Goal: Transaction & Acquisition: Purchase product/service

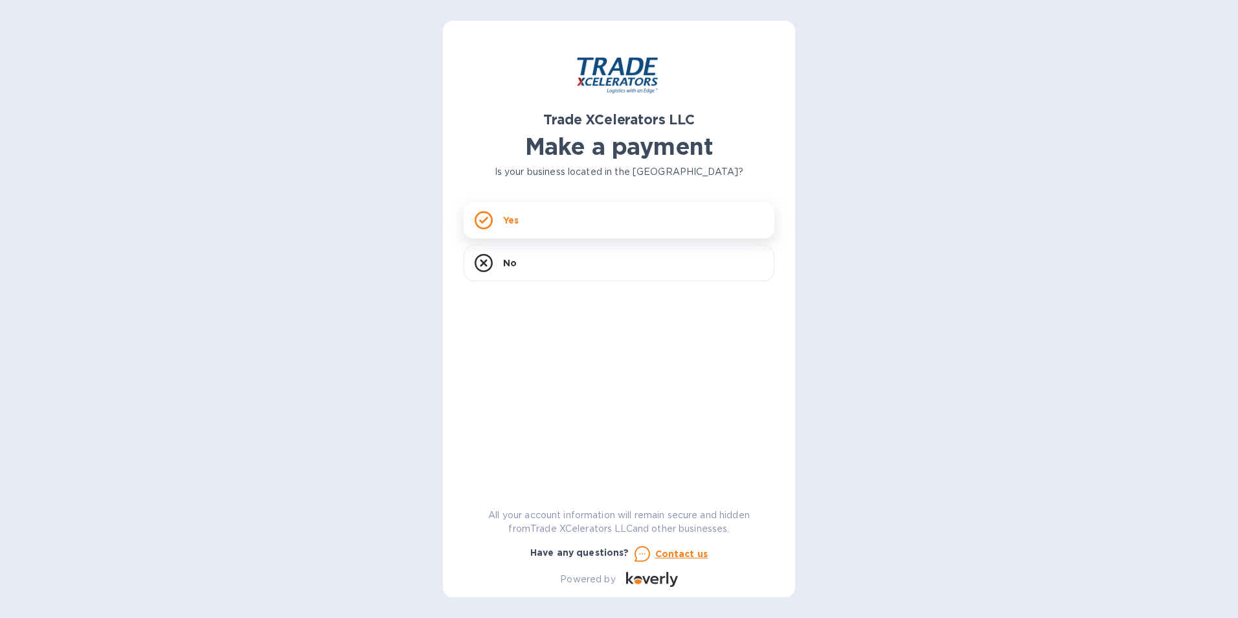
click at [568, 212] on div "Yes" at bounding box center [619, 220] width 311 height 36
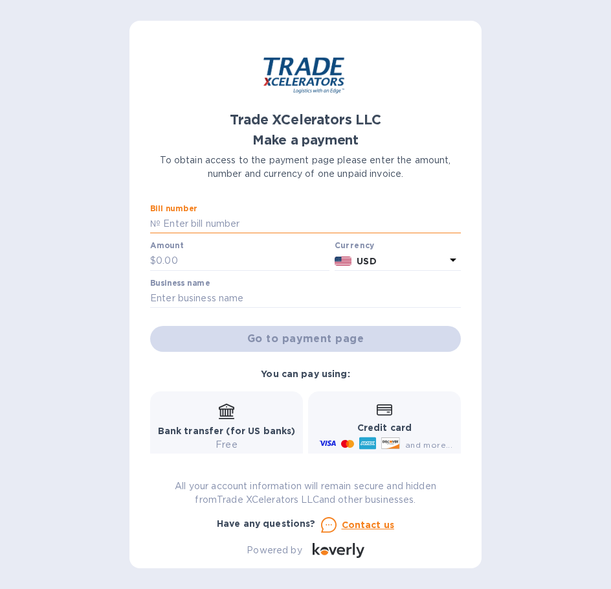
click at [212, 217] on input "text" at bounding box center [311, 223] width 300 height 19
type input "7505911-1"
type input "45.00"
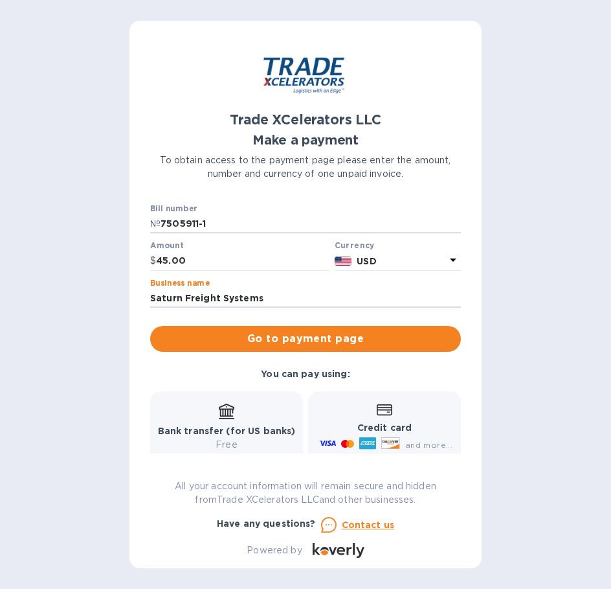
type input "Saturn Freight Systems"
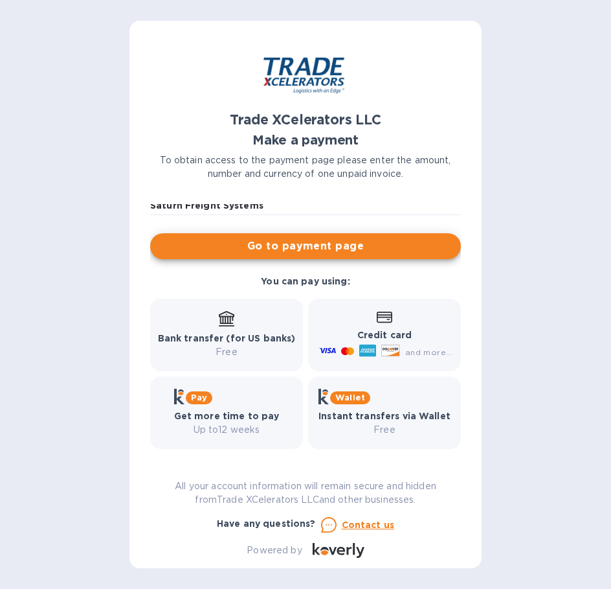
scroll to position [96, 0]
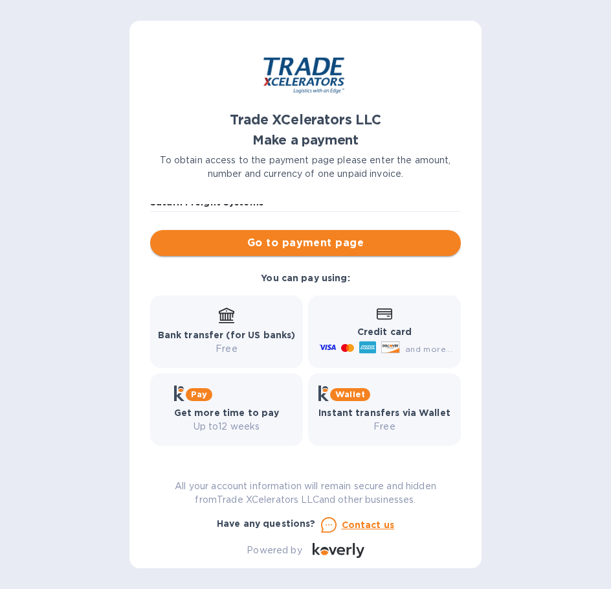
click at [305, 242] on span "Go to payment page" at bounding box center [306, 243] width 290 height 16
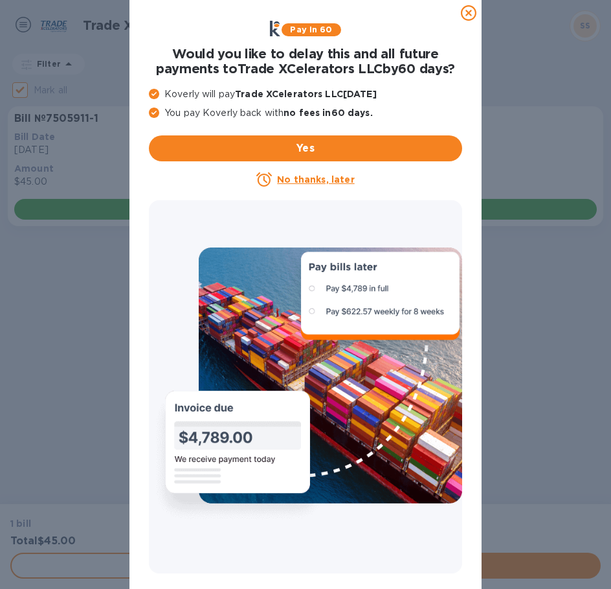
click at [307, 183] on u "No thanks, later" at bounding box center [315, 179] width 77 height 10
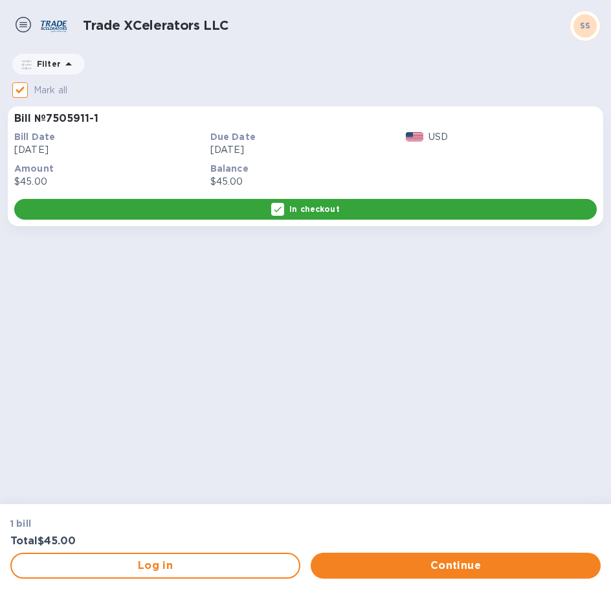
click at [322, 210] on p "In checkout" at bounding box center [314, 208] width 50 height 11
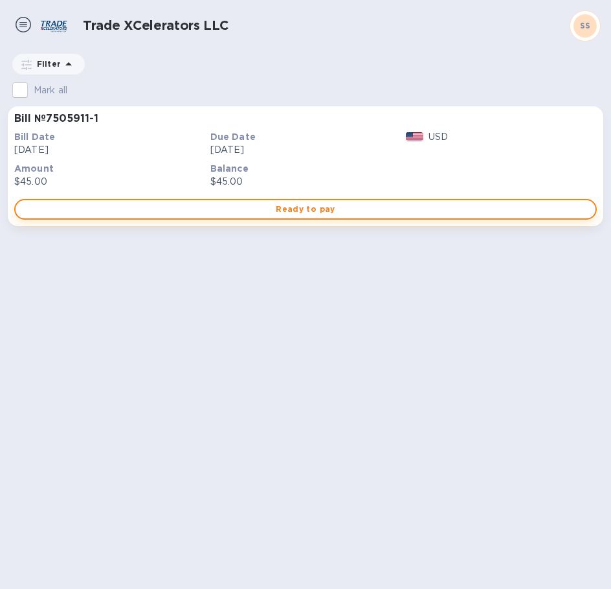
click at [332, 210] on span "Ready to pay" at bounding box center [305, 209] width 559 height 16
checkbox input "true"
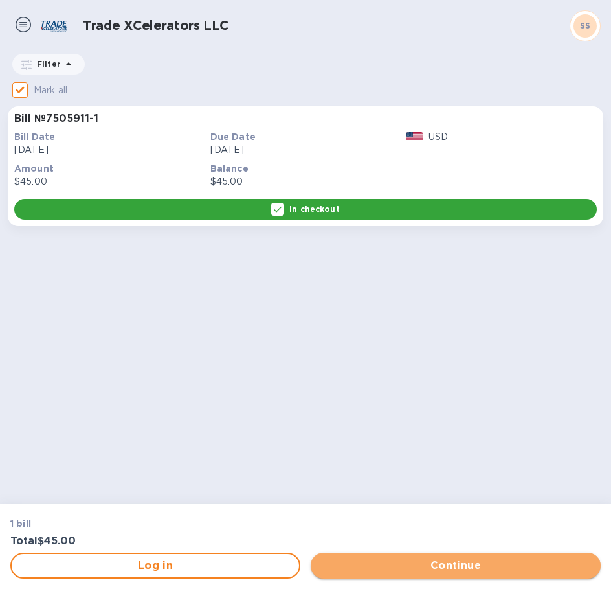
click at [405, 565] on span "Continue" at bounding box center [455, 566] width 269 height 16
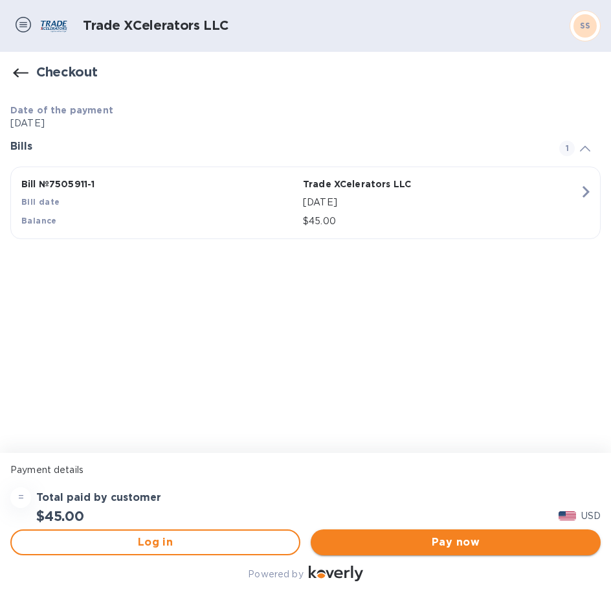
click at [449, 543] on span "Pay now" at bounding box center [455, 542] width 269 height 16
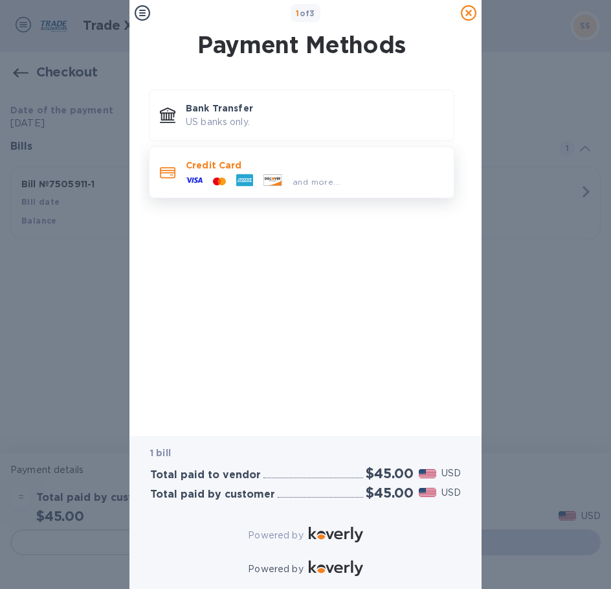
click at [210, 170] on p "Credit Card" at bounding box center [315, 165] width 258 height 13
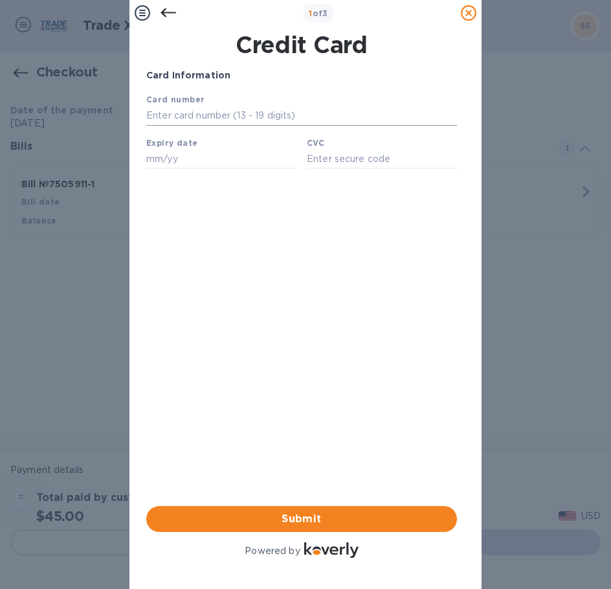
click at [178, 118] on input "text" at bounding box center [301, 115] width 311 height 19
click at [214, 117] on input "text" at bounding box center [301, 115] width 311 height 19
type input "[CREDIT_CARD_NUMBER]"
type input "11/29"
type input "498"
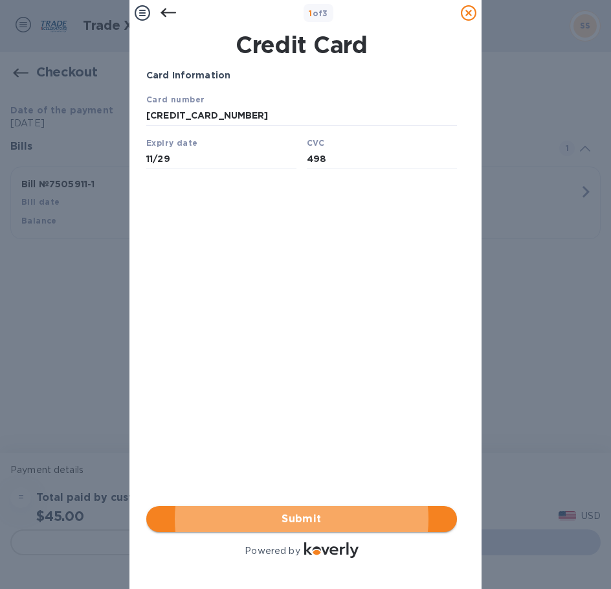
click at [327, 511] on span "Submit" at bounding box center [302, 519] width 290 height 16
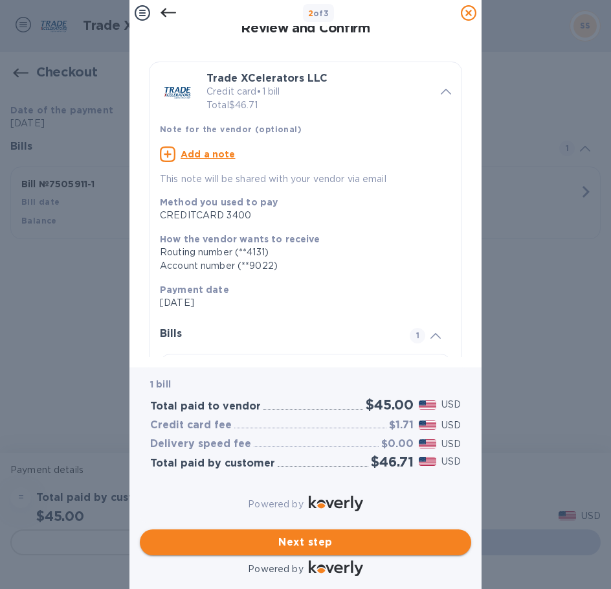
click at [364, 534] on span "Next step" at bounding box center [305, 542] width 311 height 16
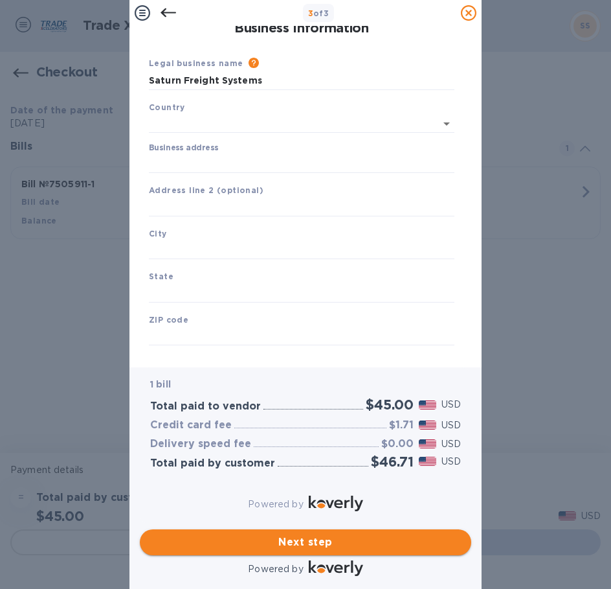
type input "[GEOGRAPHIC_DATA]"
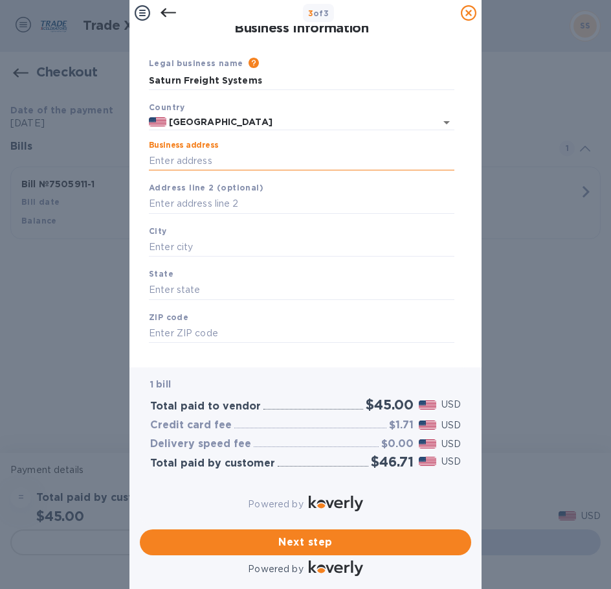
click at [192, 158] on input "Business address" at bounding box center [302, 160] width 306 height 19
type input "[STREET_ADDRESS]"
type input "Orlando"
type input "FL"
type input "32801"
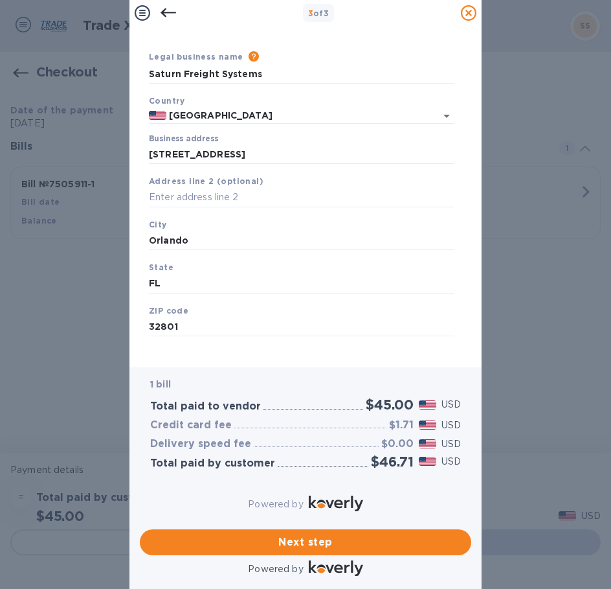
scroll to position [16, 0]
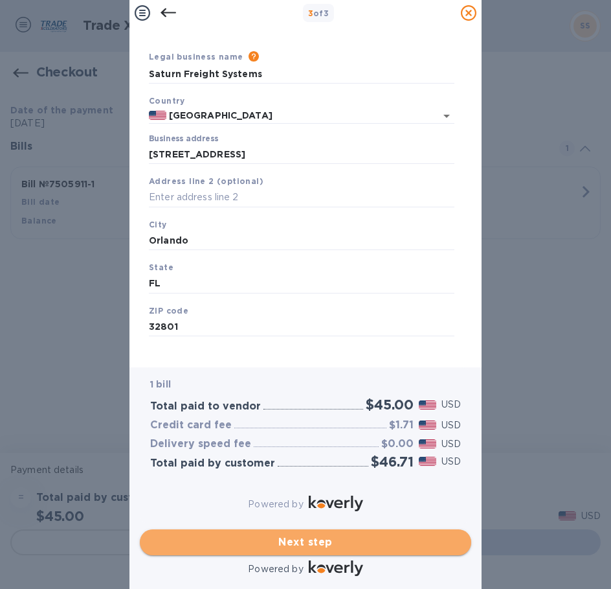
click at [359, 534] on span "Next step" at bounding box center [305, 542] width 311 height 16
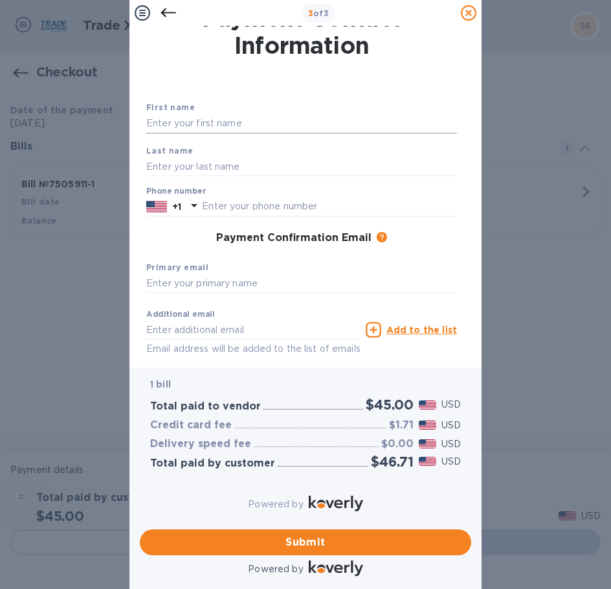
click at [192, 121] on input "text" at bounding box center [301, 123] width 311 height 19
type input "[PERSON_NAME]"
type input "7703621301"
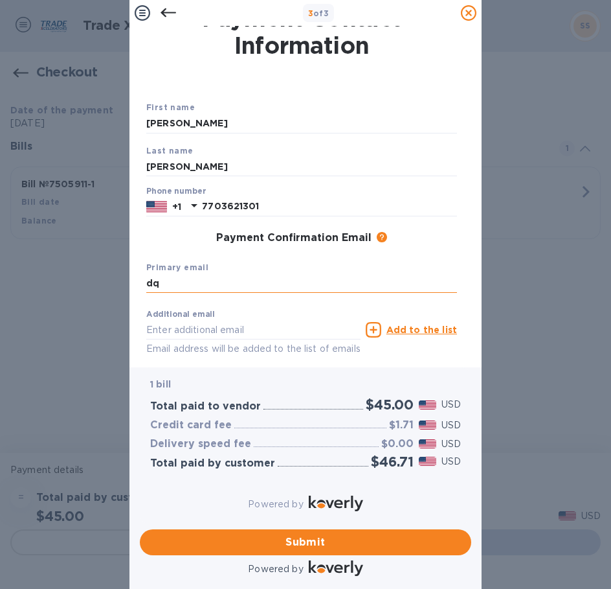
type input "[EMAIL_ADDRESS][DOMAIN_NAME]"
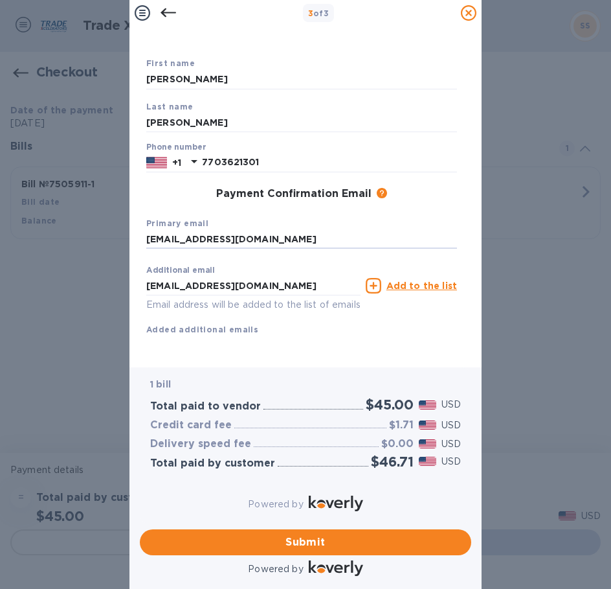
scroll to position [85, 0]
click at [370, 534] on span "Submit" at bounding box center [305, 542] width 311 height 16
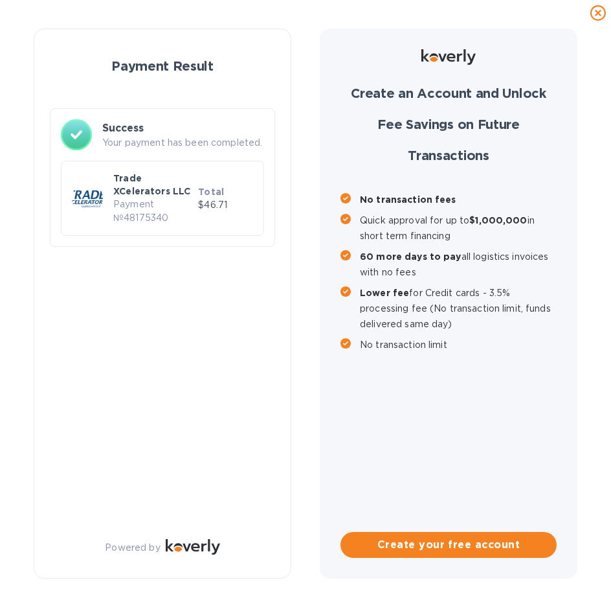
checkbox input "false"
